Goal: Task Accomplishment & Management: Manage account settings

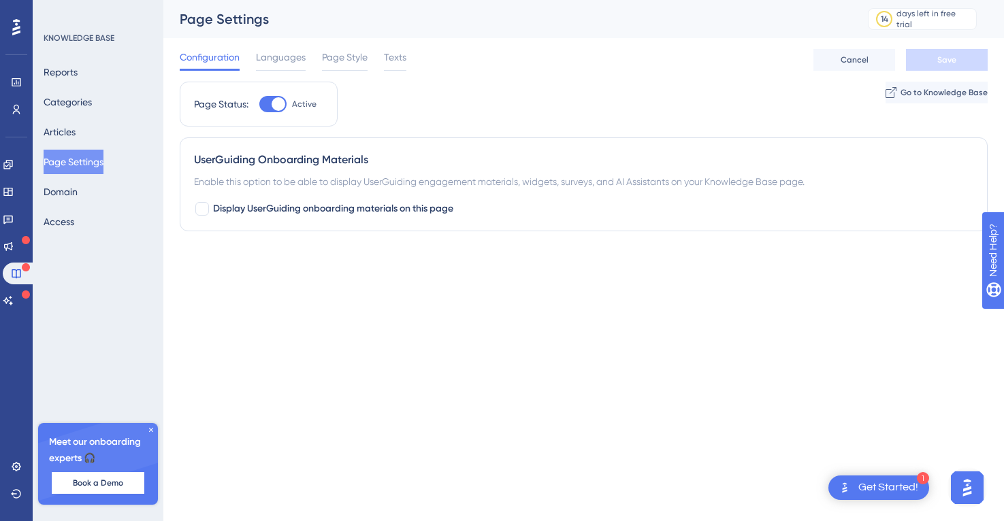
click at [407, 48] on div "Configuration Languages Page Style Texts Cancel Save" at bounding box center [584, 60] width 808 height 44
click at [400, 50] on span "Texts" at bounding box center [395, 57] width 22 height 16
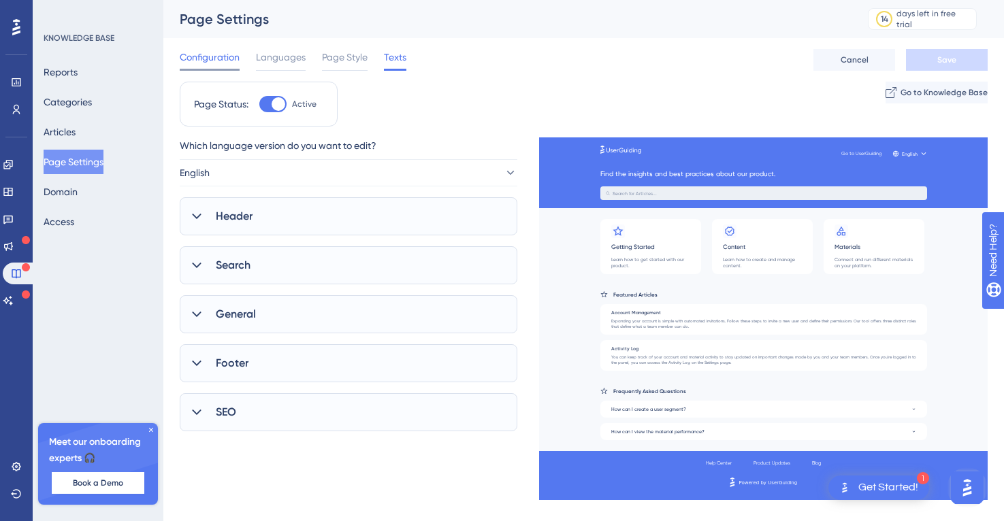
click at [237, 59] on span "Configuration" at bounding box center [210, 57] width 60 height 16
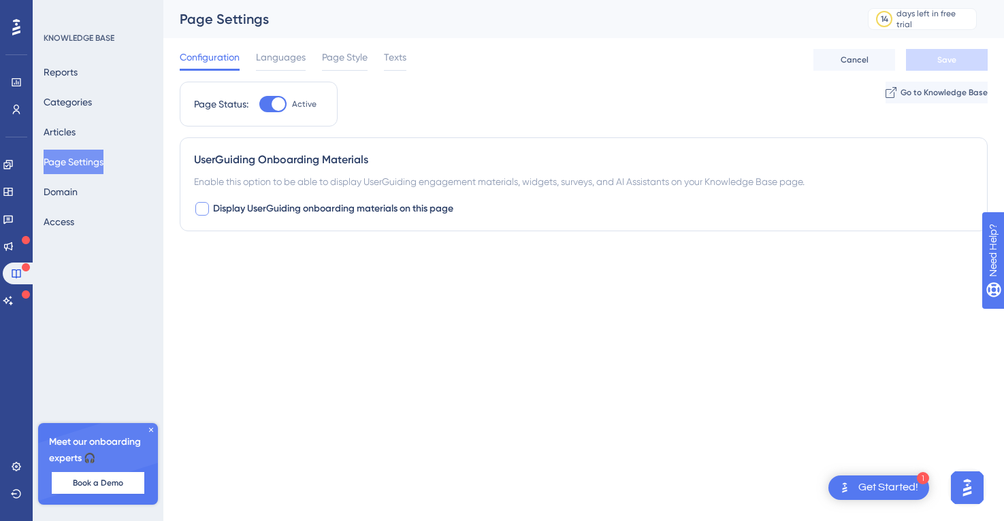
click at [202, 209] on div at bounding box center [202, 209] width 14 height 14
click at [203, 209] on icon at bounding box center [202, 209] width 7 height 5
checkbox input "false"
click at [301, 47] on div "Configuration Languages Page Style Texts Cancel Save" at bounding box center [584, 60] width 808 height 44
click at [303, 54] on span "Languages" at bounding box center [281, 57] width 50 height 16
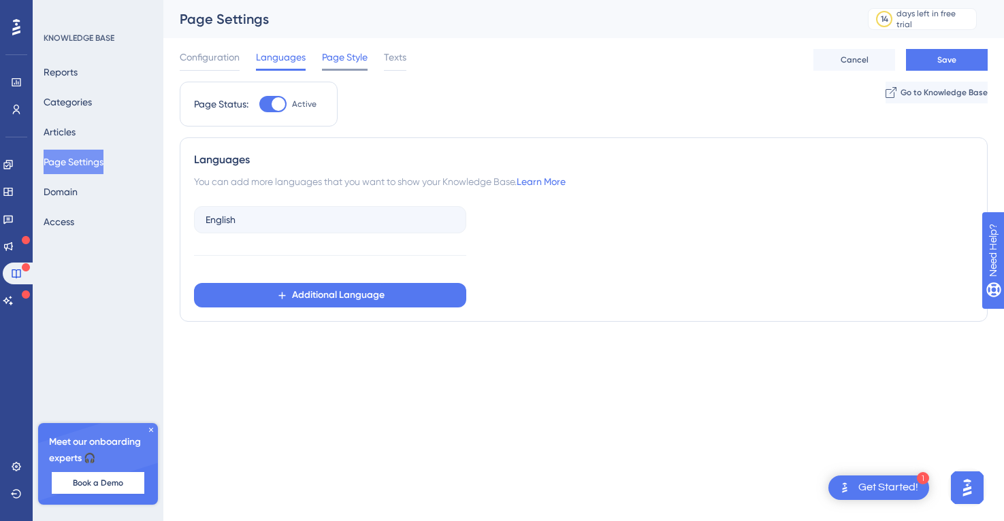
click at [352, 58] on span "Page Style" at bounding box center [345, 57] width 46 height 16
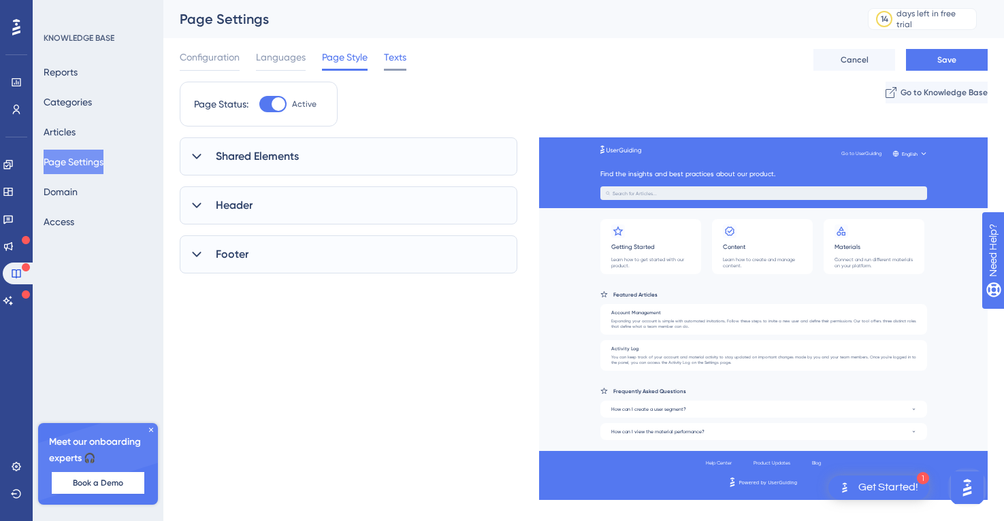
click at [389, 59] on span "Texts" at bounding box center [395, 57] width 22 height 16
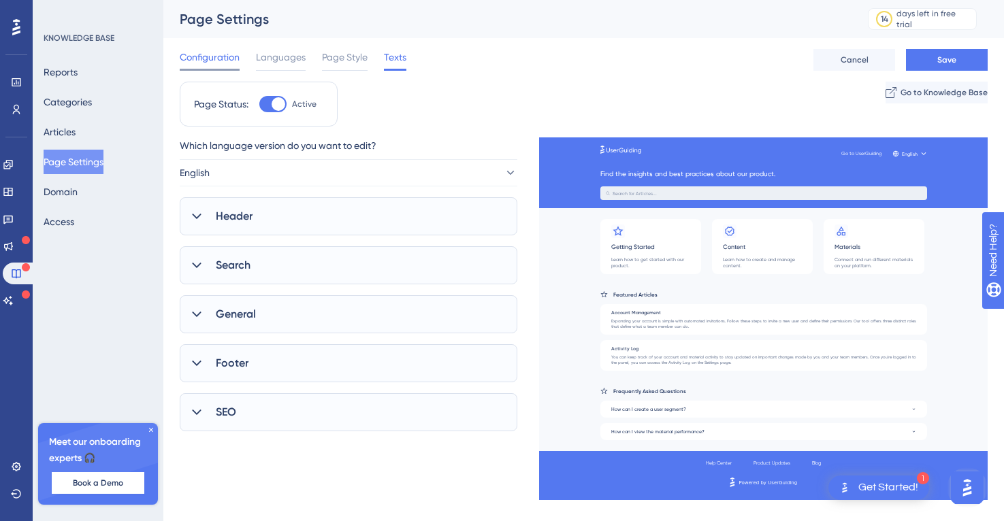
click at [220, 66] on div "Configuration" at bounding box center [210, 60] width 60 height 22
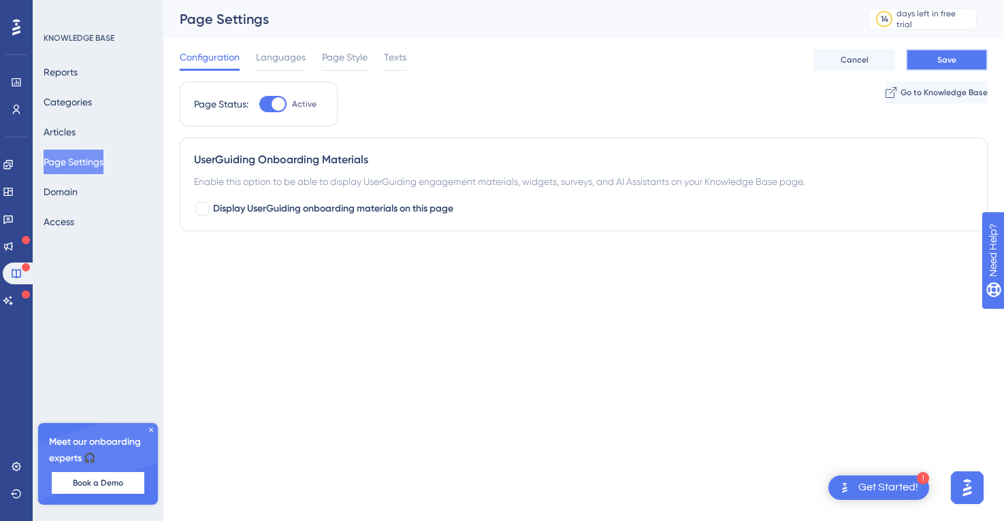
click at [933, 66] on button "Save" at bounding box center [947, 60] width 82 height 22
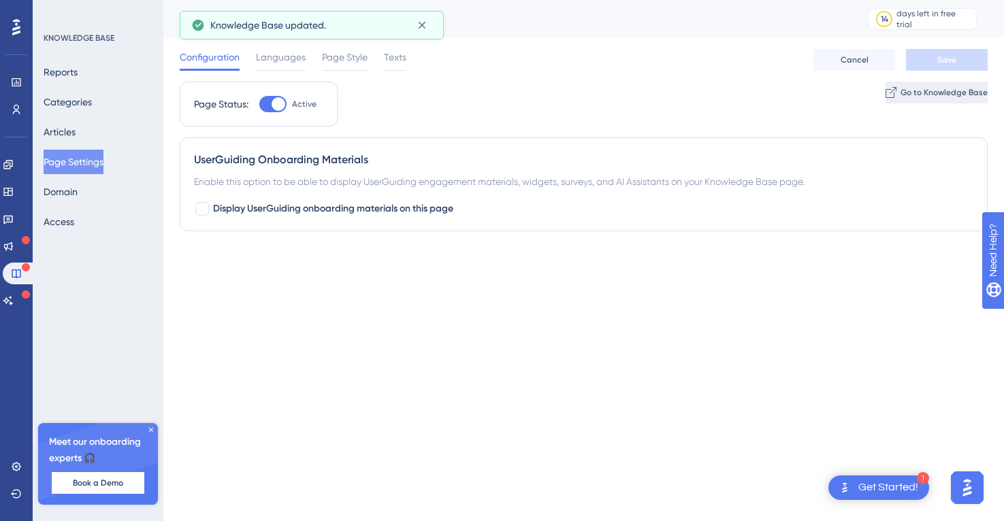
click at [901, 93] on span "Go to Knowledge Base" at bounding box center [944, 92] width 87 height 11
click at [969, 489] on img "Open AI Assistant Launcher" at bounding box center [967, 488] width 25 height 25
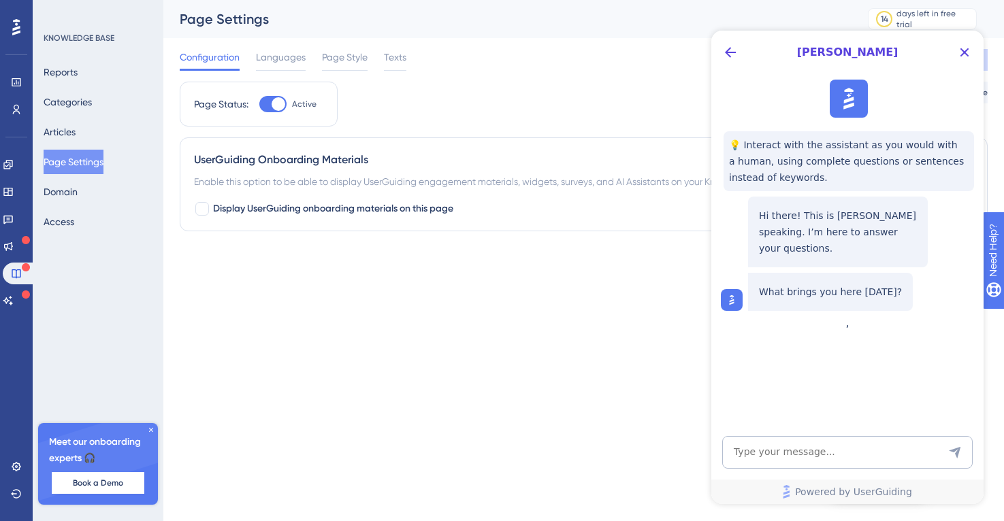
click at [671, 110] on div "Page Status: Active Go to Knowledge Base" at bounding box center [584, 110] width 808 height 56
click at [0, 0] on div at bounding box center [0, 0] width 0 height 0
click at [967, 52] on icon "Close Button" at bounding box center [964, 52] width 16 height 16
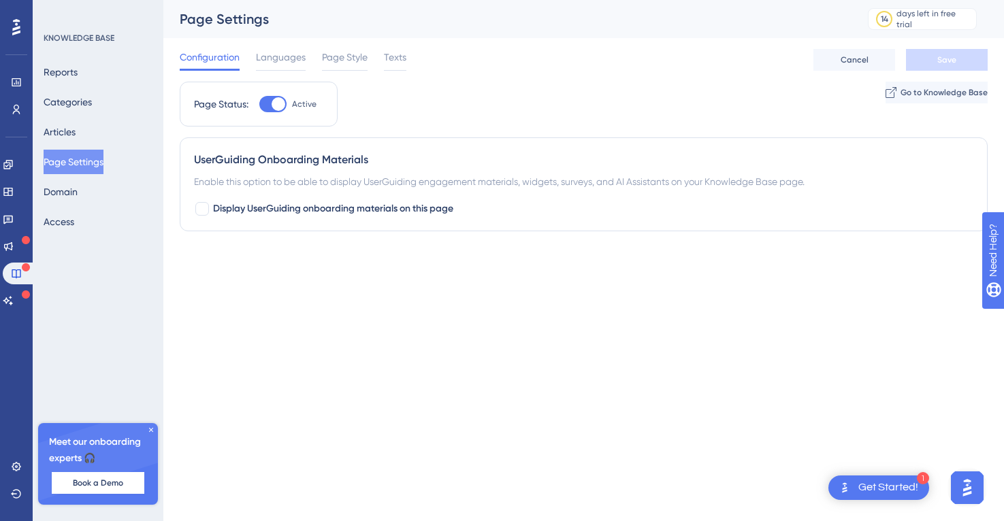
click at [971, 172] on div "UserGuiding Onboarding Materials Enable this option to be able to display UserG…" at bounding box center [584, 185] width 808 height 94
click at [12, 165] on icon at bounding box center [7, 164] width 9 height 9
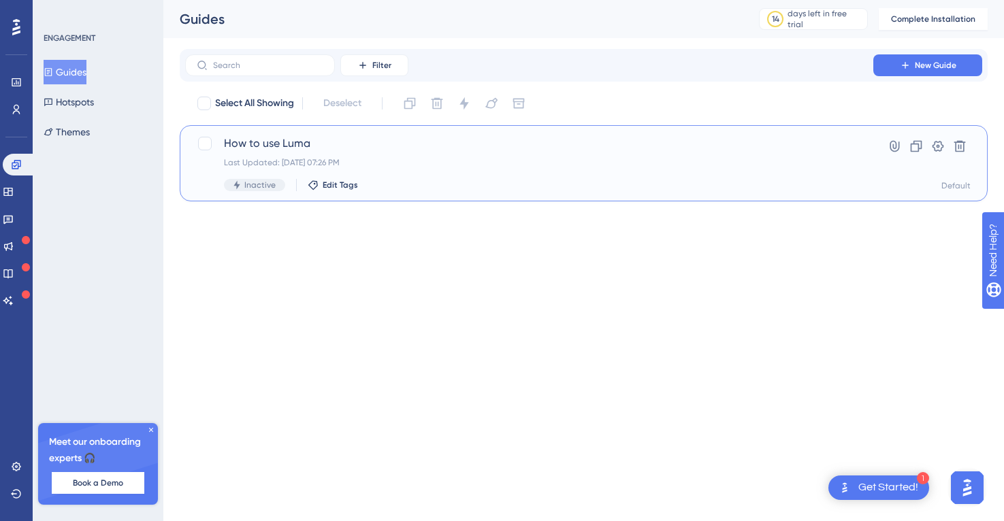
click at [268, 150] on span "How to use Luma" at bounding box center [529, 143] width 611 height 16
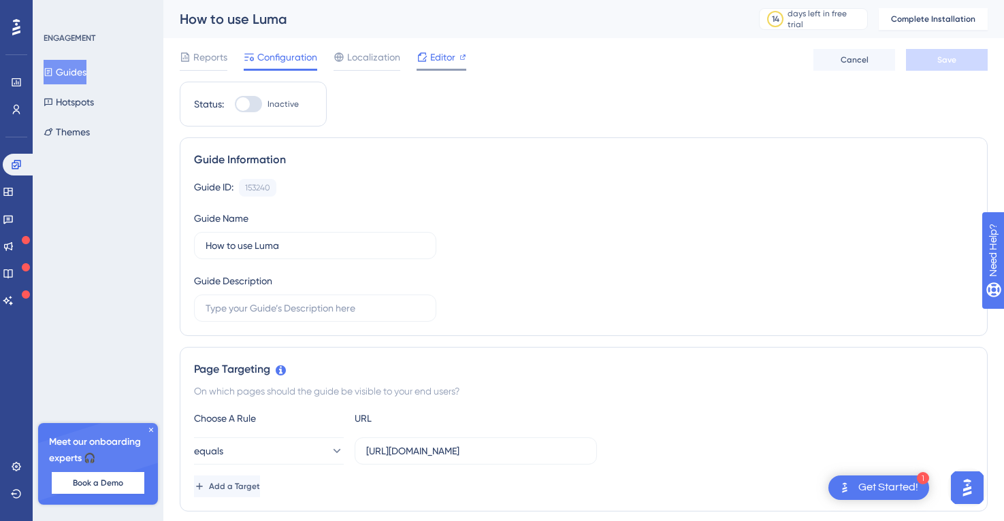
click at [438, 57] on span "Editor" at bounding box center [442, 57] width 25 height 16
click at [450, 58] on span "Editor" at bounding box center [442, 57] width 25 height 16
